Goal: Find specific fact: Find specific fact

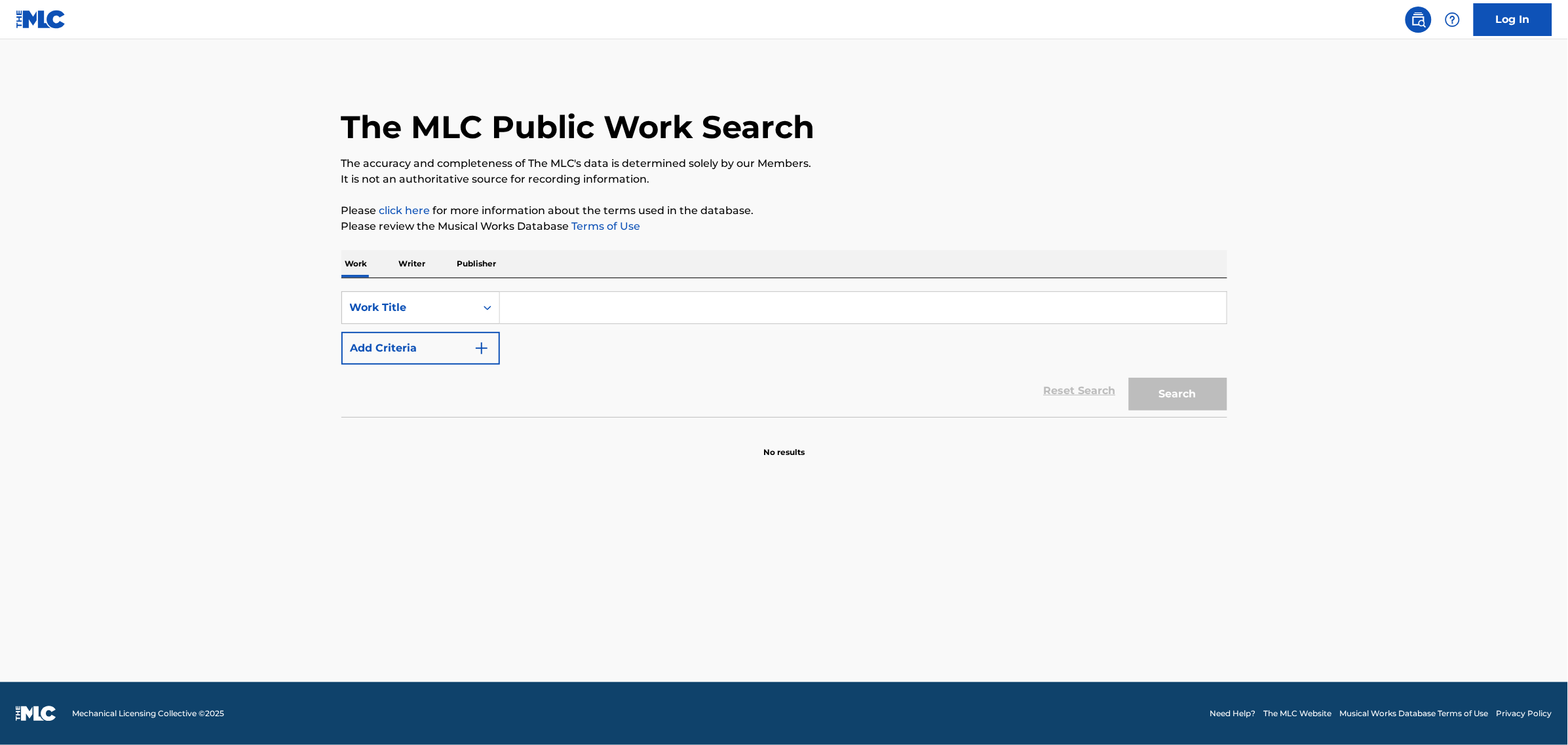
click at [544, 304] on input "Search Form" at bounding box center [863, 308] width 727 height 32
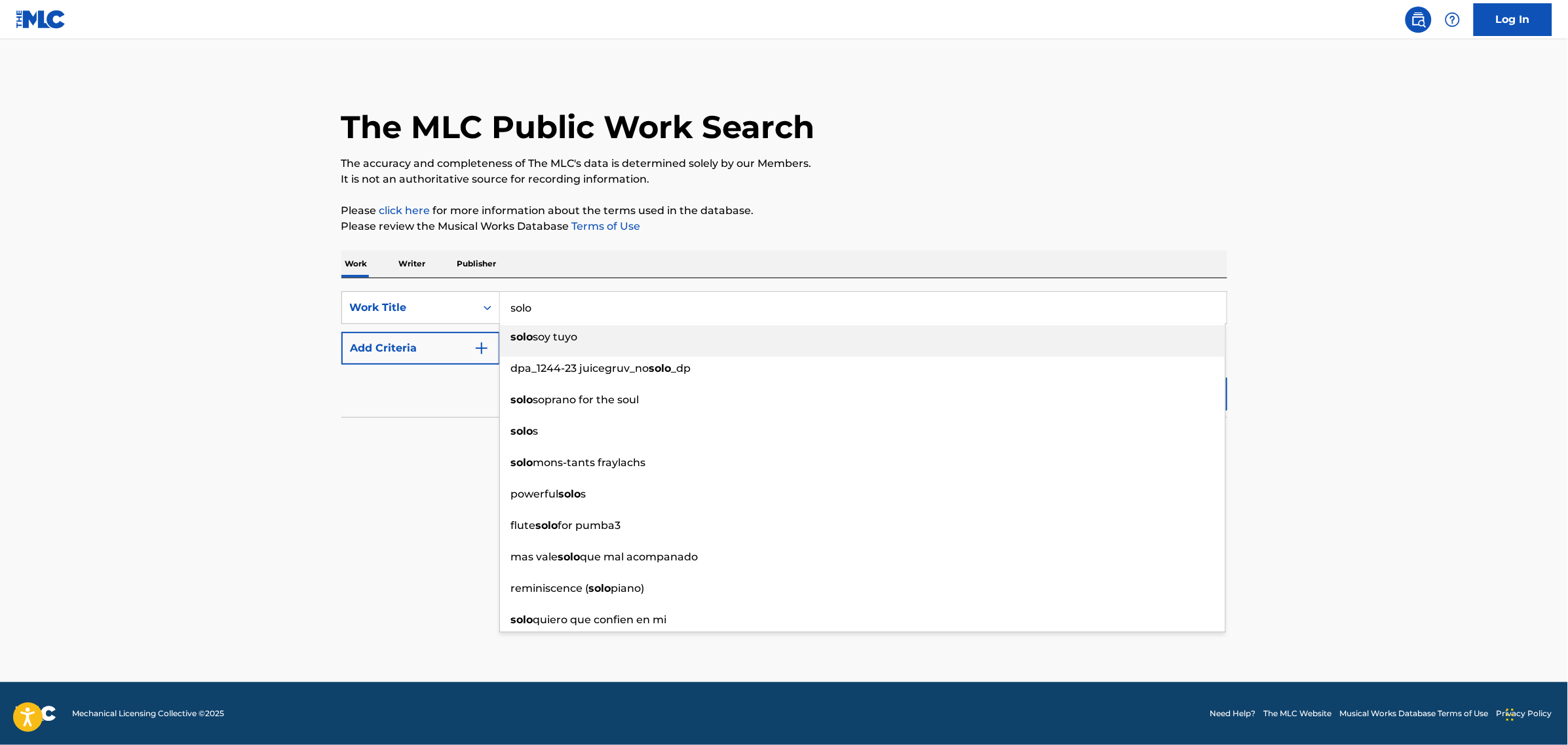
type input "solo"
click at [441, 348] on button "Add Criteria" at bounding box center [421, 348] width 159 height 32
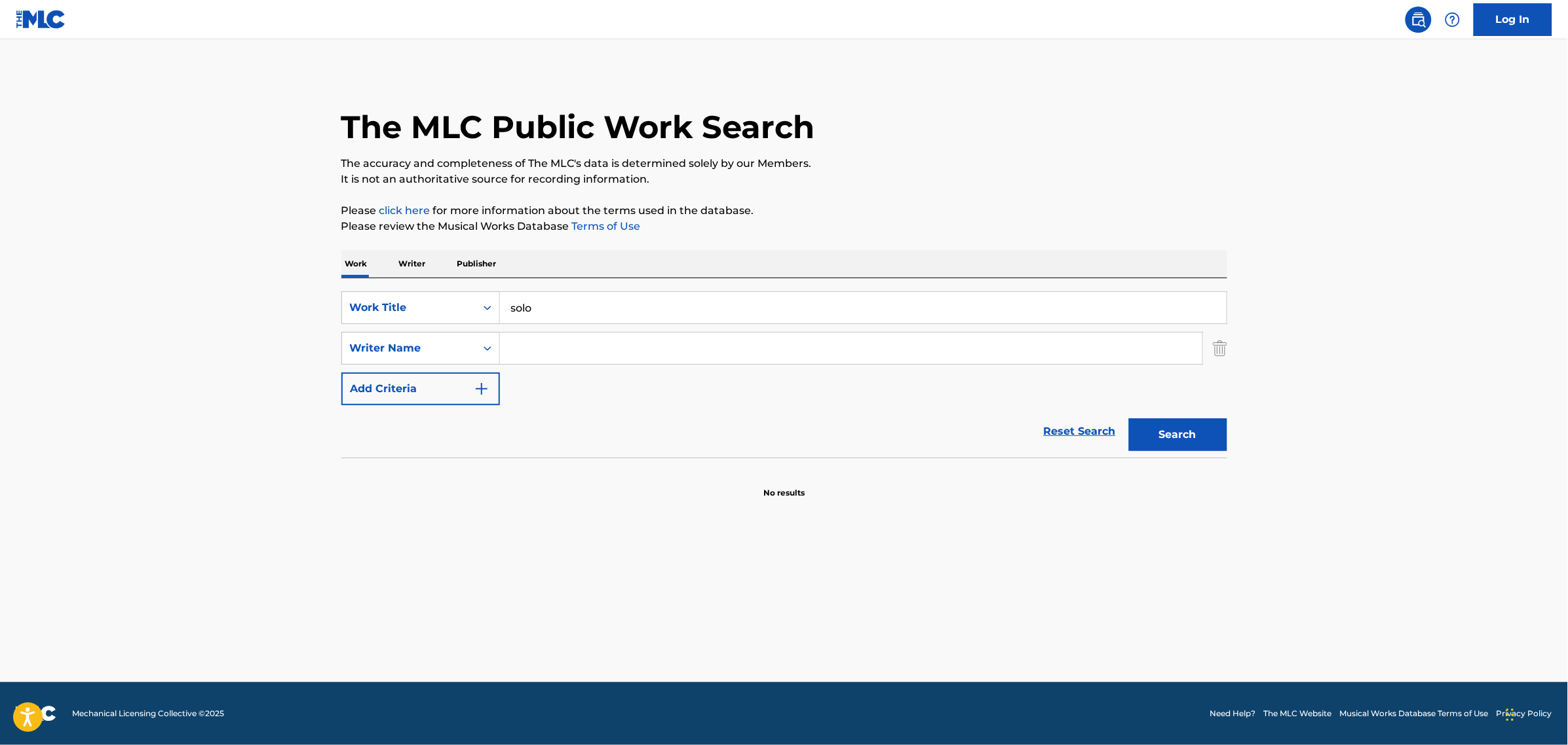
click at [519, 344] on input "Search Form" at bounding box center [851, 349] width 702 height 32
click at [1129, 418] on button "Search" at bounding box center [1178, 434] width 98 height 32
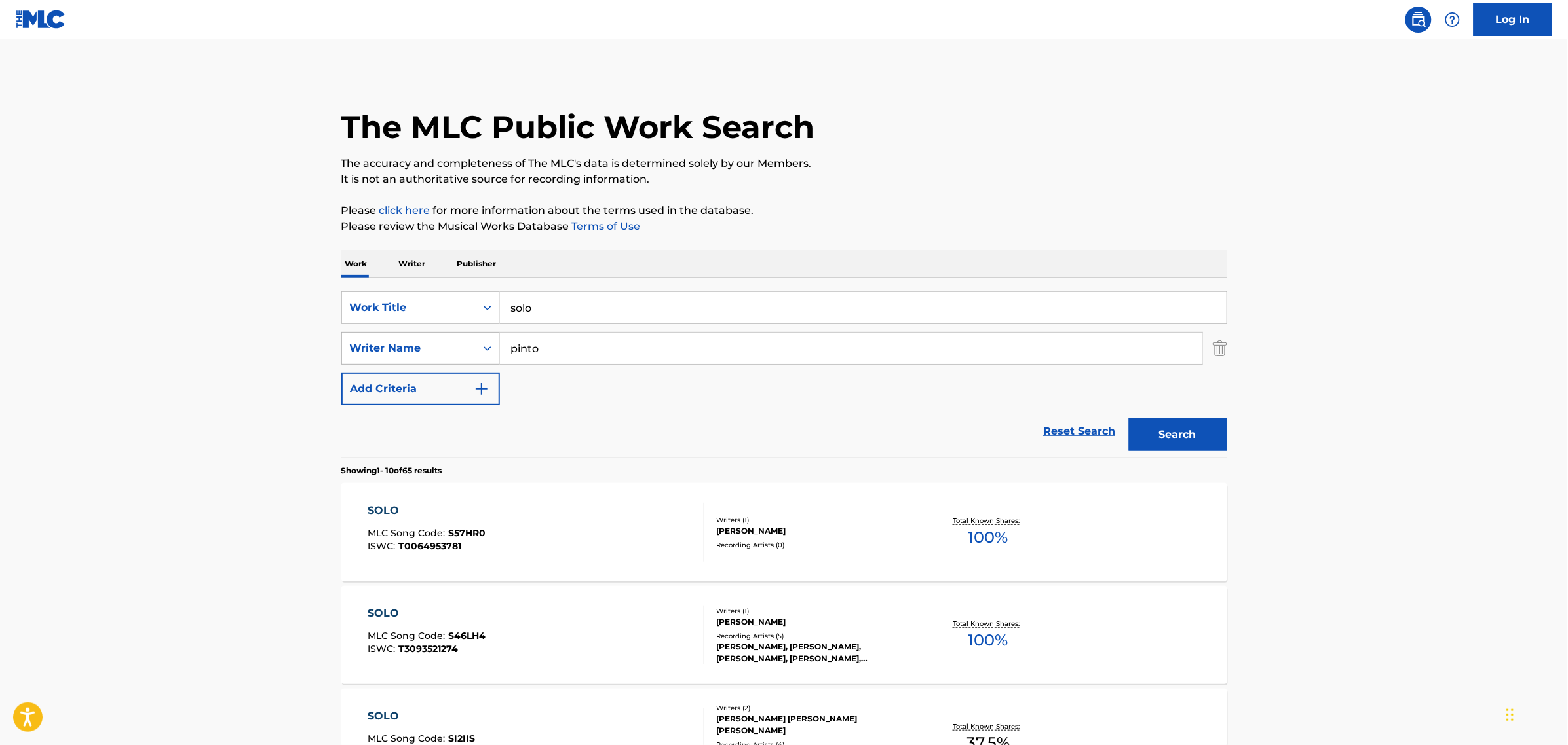
drag, startPoint x: 559, startPoint y: 344, endPoint x: 486, endPoint y: 340, distance: 73.1
click at [486, 340] on div "SearchWithCriteria73fa295d-79c3-48ae-94da-71292137cbef Writer Name [PERSON_NAME]" at bounding box center [784, 348] width 886 height 32
paste input "[PERSON_NAME] P"
type input "[PERSON_NAME] [PERSON_NAME]"
click at [1129, 418] on button "Search" at bounding box center [1178, 434] width 98 height 32
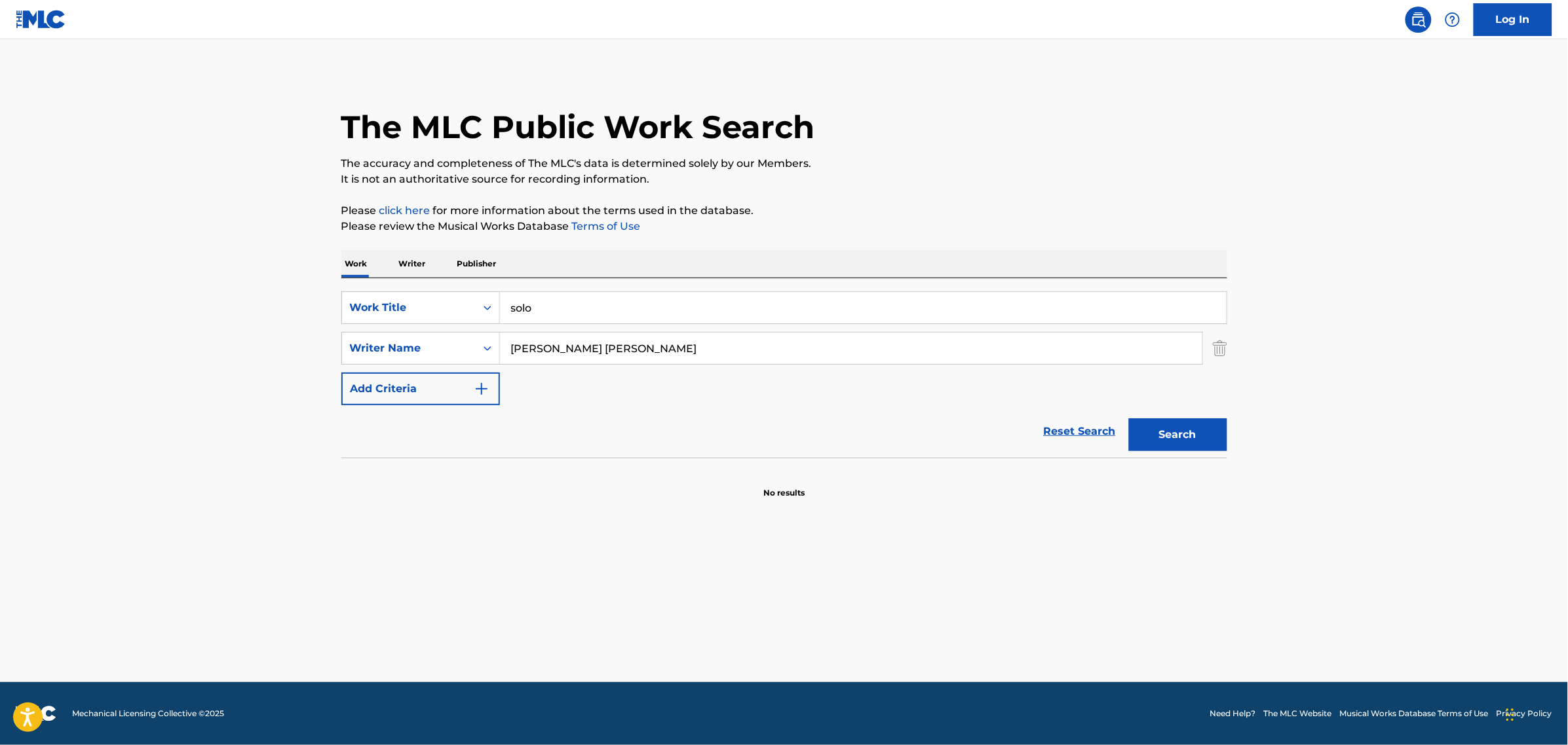
click at [1174, 433] on button "Search" at bounding box center [1178, 434] width 98 height 32
drag, startPoint x: 627, startPoint y: 346, endPoint x: 505, endPoint y: 336, distance: 122.4
click at [505, 336] on input "[PERSON_NAME] [PERSON_NAME]" at bounding box center [851, 349] width 702 height 32
paste input "AGHAMIR"
type input "AGHAMIR"
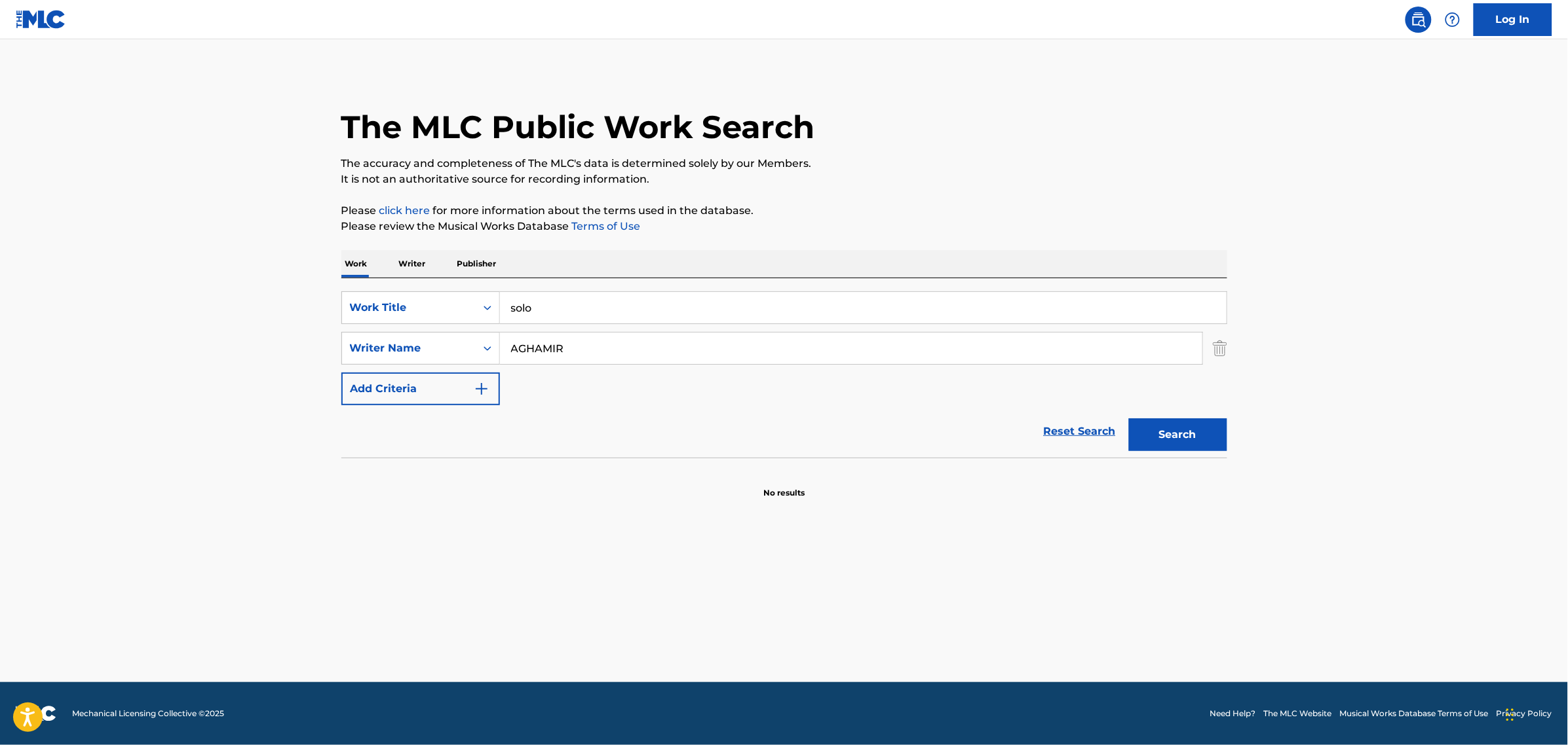
click at [1129, 418] on button "Search" at bounding box center [1178, 434] width 98 height 32
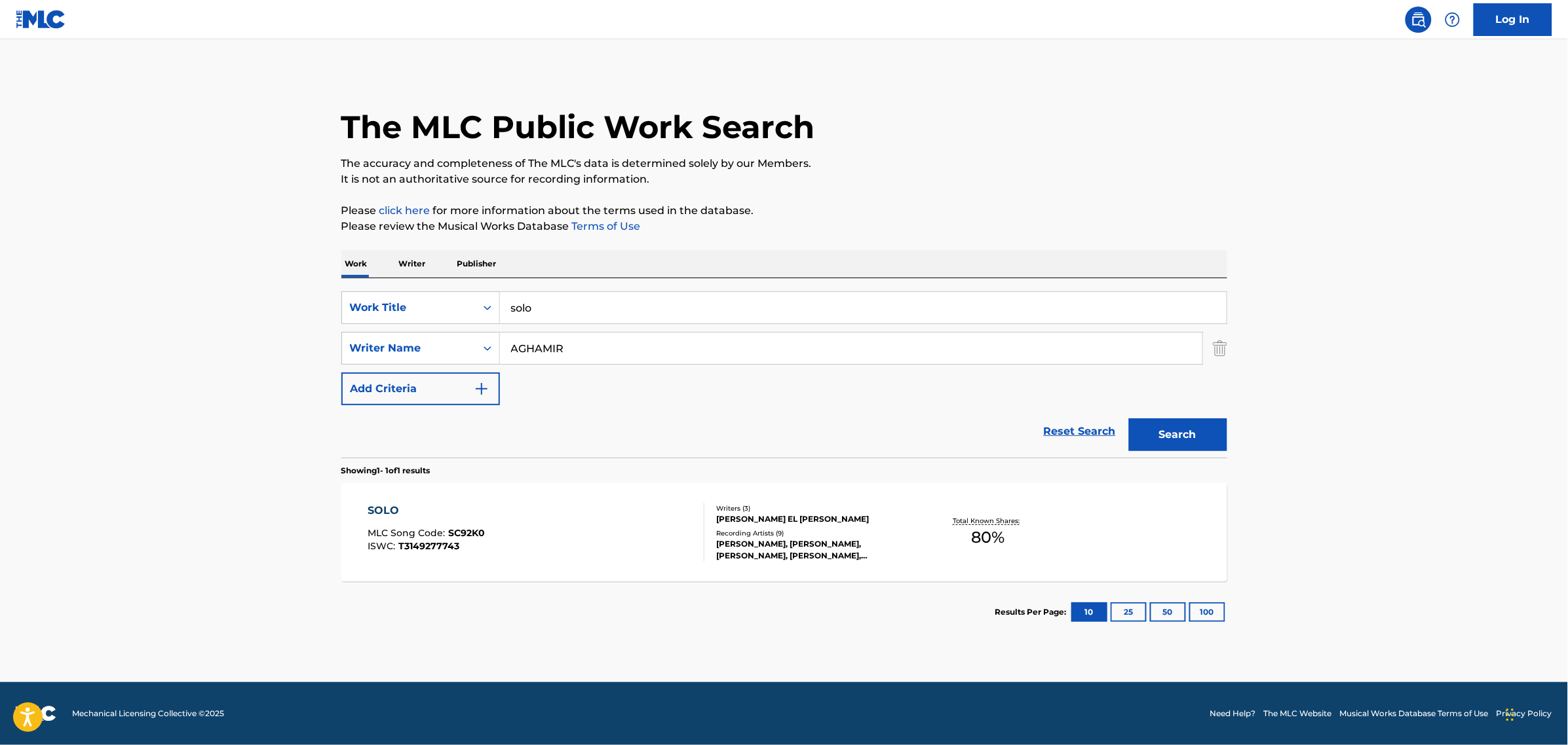
click at [604, 531] on div "SOLO MLC Song Code : SC92K0 ISWC : T3149277743" at bounding box center [536, 532] width 337 height 59
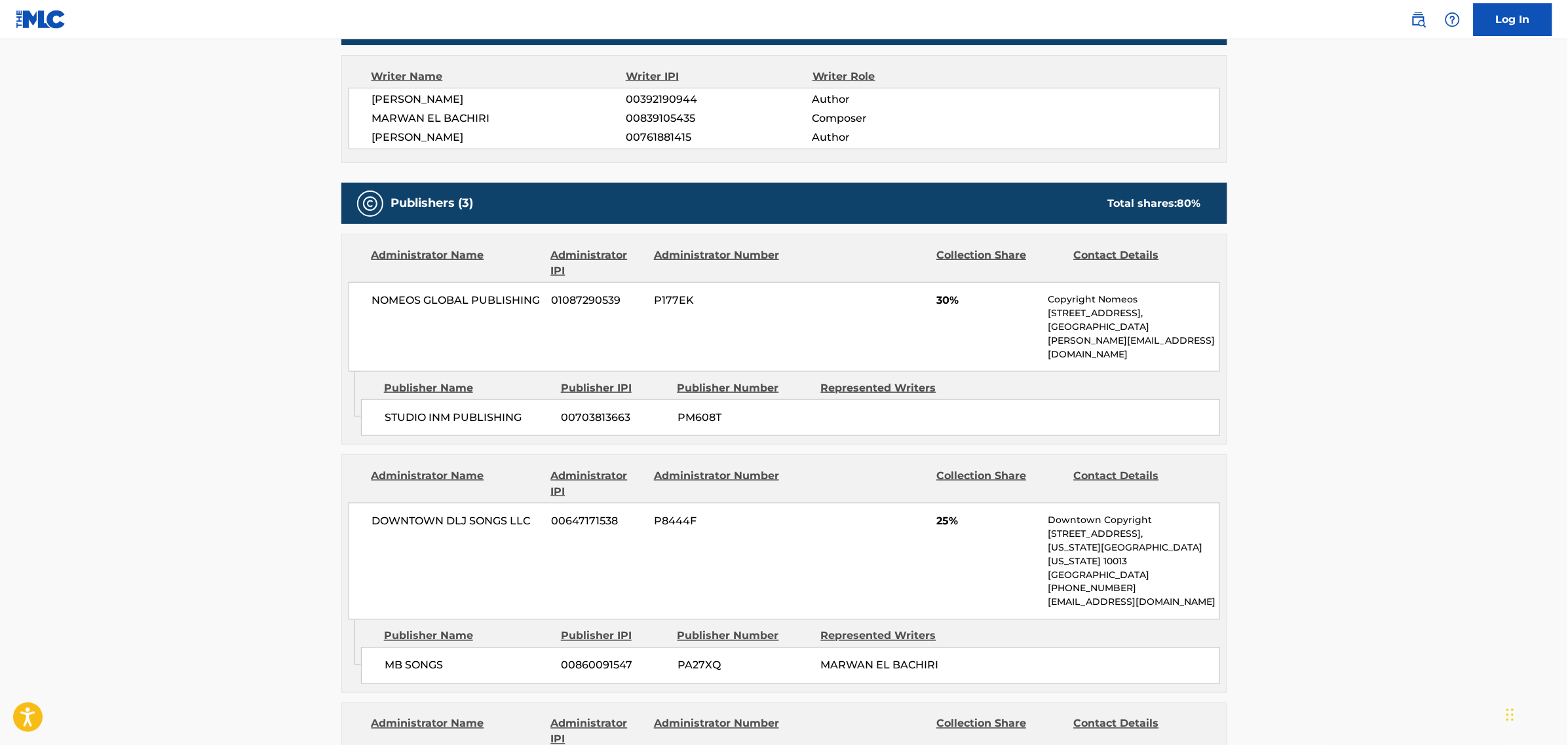
scroll to position [491, 0]
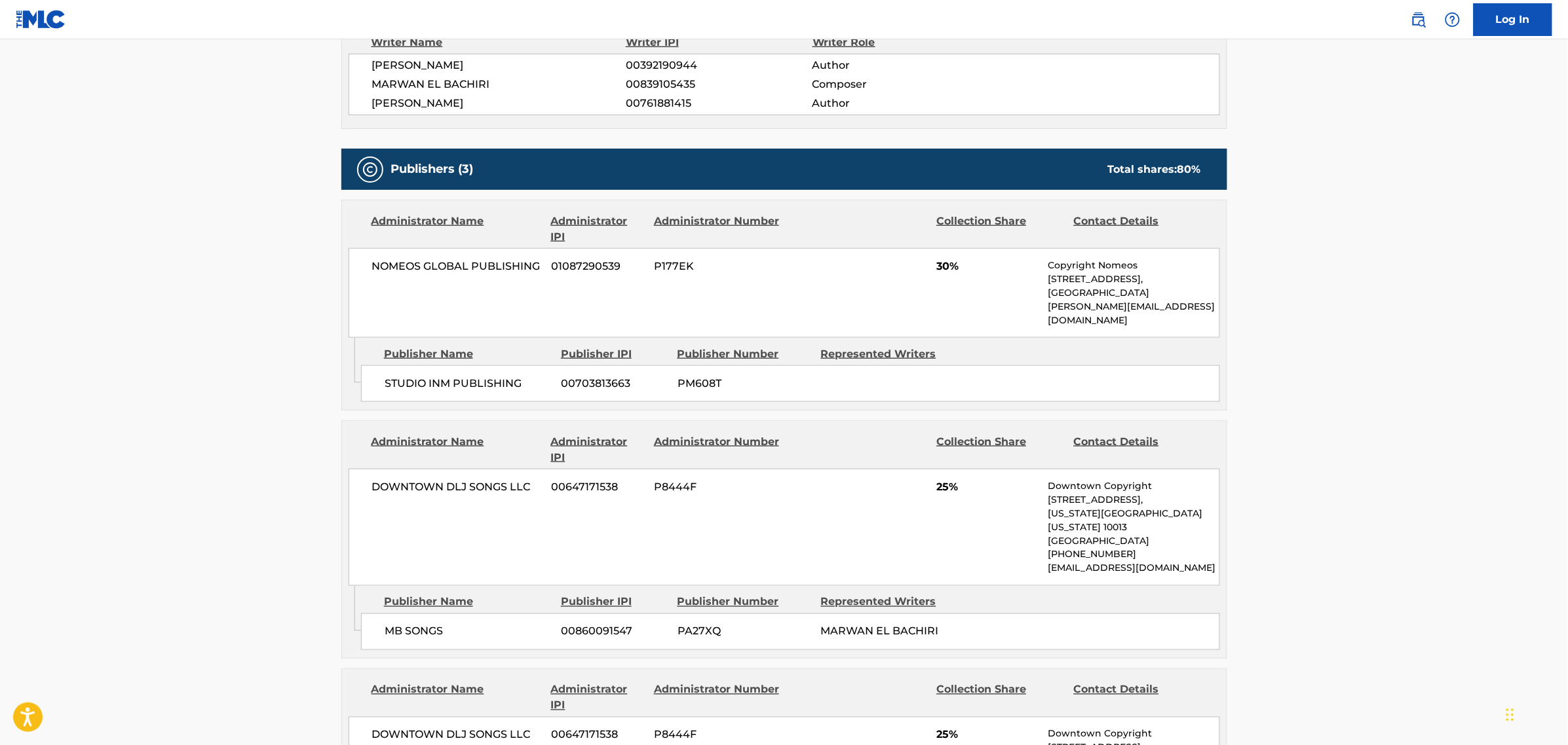
click at [259, 290] on main "< Back to public search results Copy work link SOLO Work Detail Member Work Ide…" at bounding box center [784, 447] width 1568 height 1799
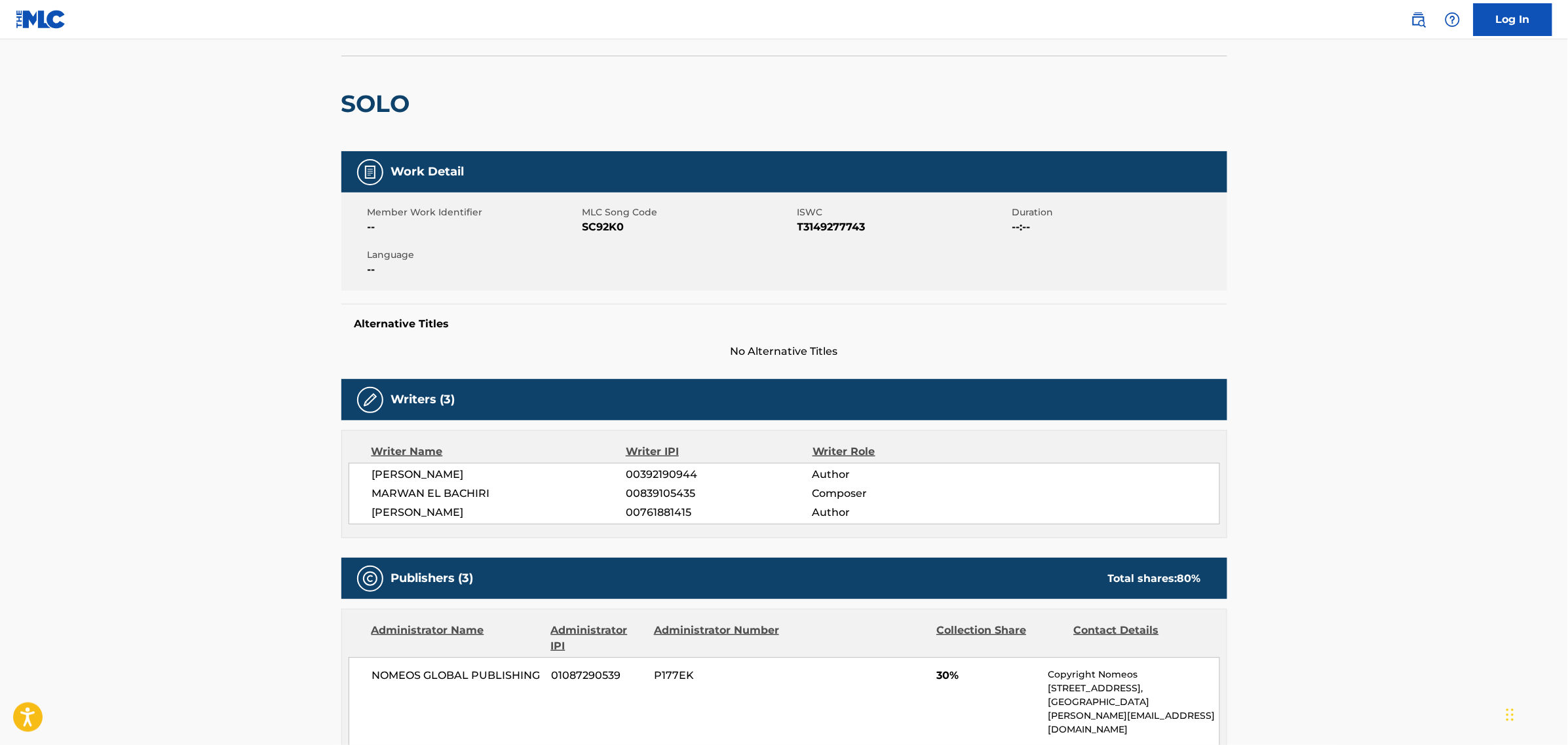
scroll to position [0, 0]
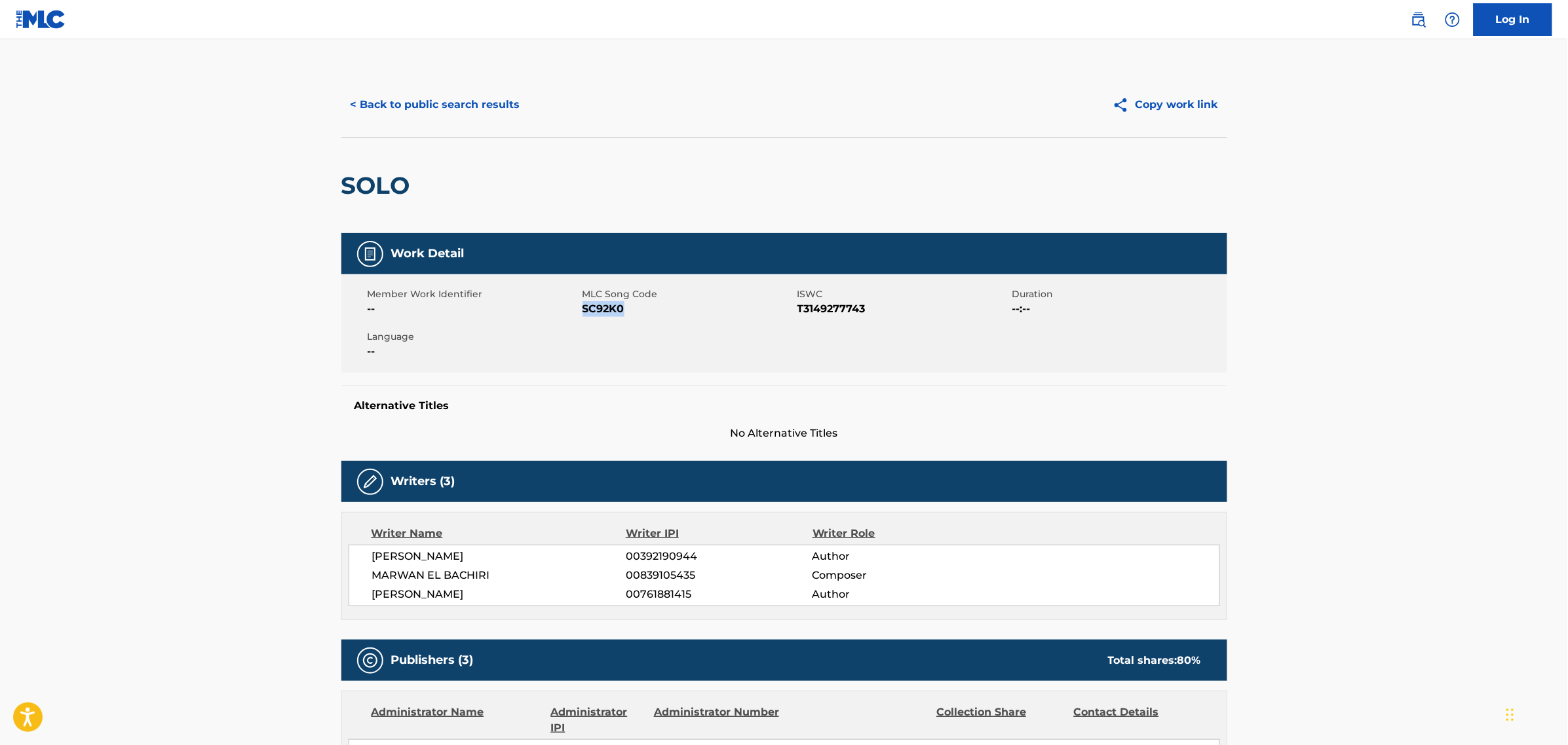
drag, startPoint x: 663, startPoint y: 312, endPoint x: 582, endPoint y: 310, distance: 81.0
click at [582, 310] on span "SC92K0" at bounding box center [688, 309] width 211 height 16
copy span "SC92K0"
